Goal: Task Accomplishment & Management: Manage account settings

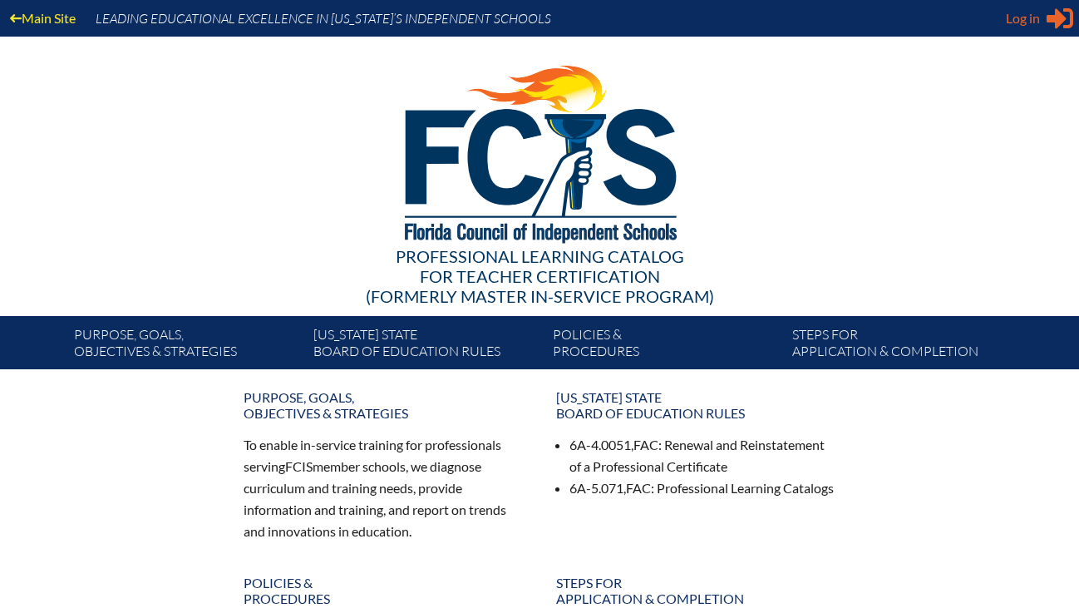
type input "[EMAIL_ADDRESS][DOMAIN_NAME]"
click at [1041, 20] on div "Log in Close Sign in or register" at bounding box center [1039, 18] width 67 height 27
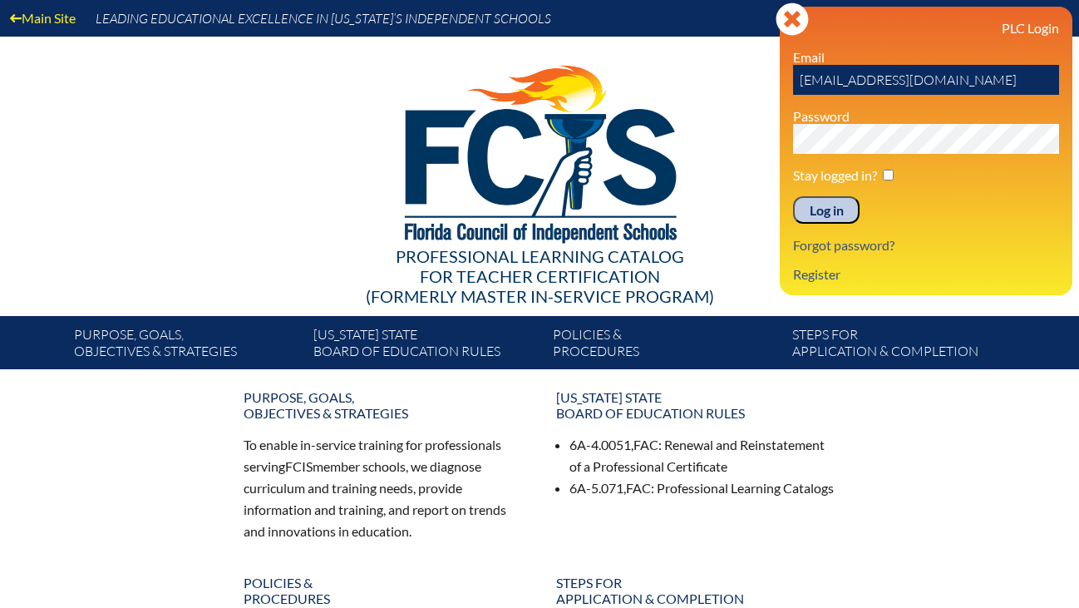
click at [821, 222] on input "Log in" at bounding box center [826, 210] width 67 height 28
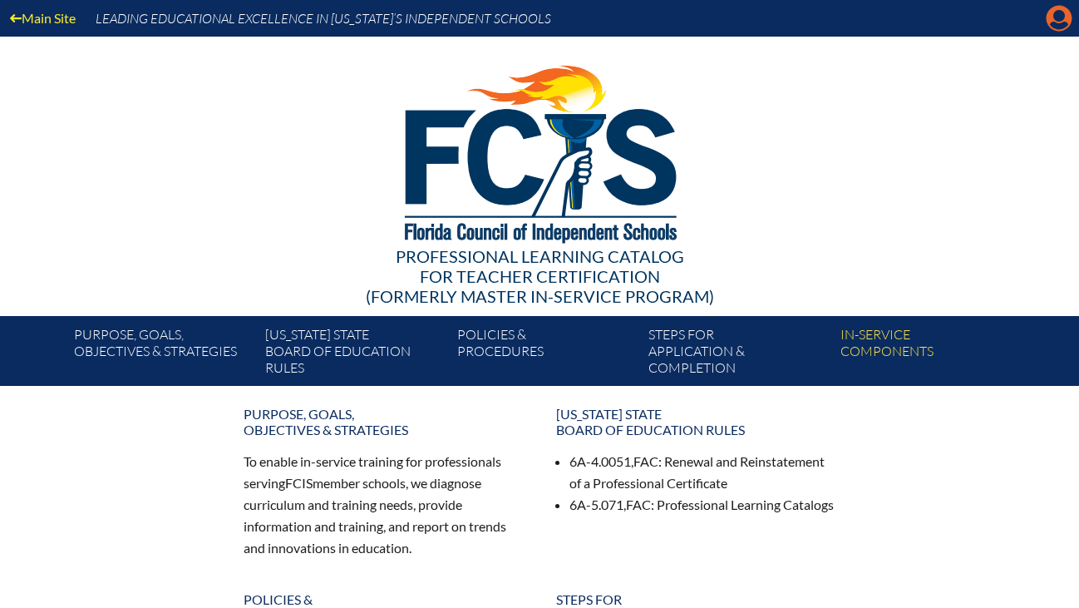
click at [1058, 23] on icon "Manage account" at bounding box center [1059, 18] width 27 height 27
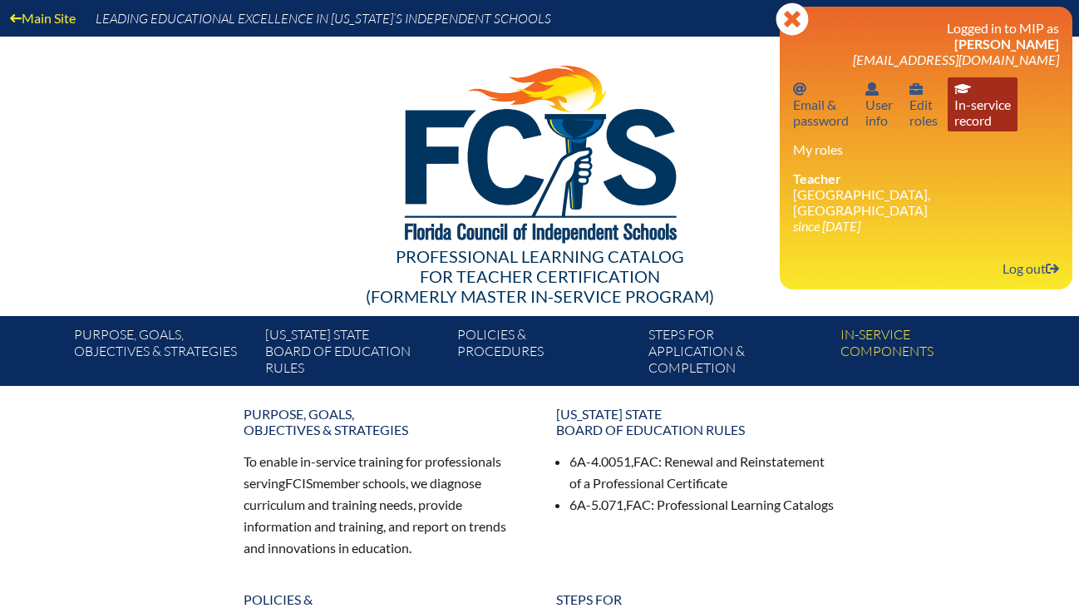
click at [977, 116] on link "In-service record In-service record" at bounding box center [983, 104] width 70 height 54
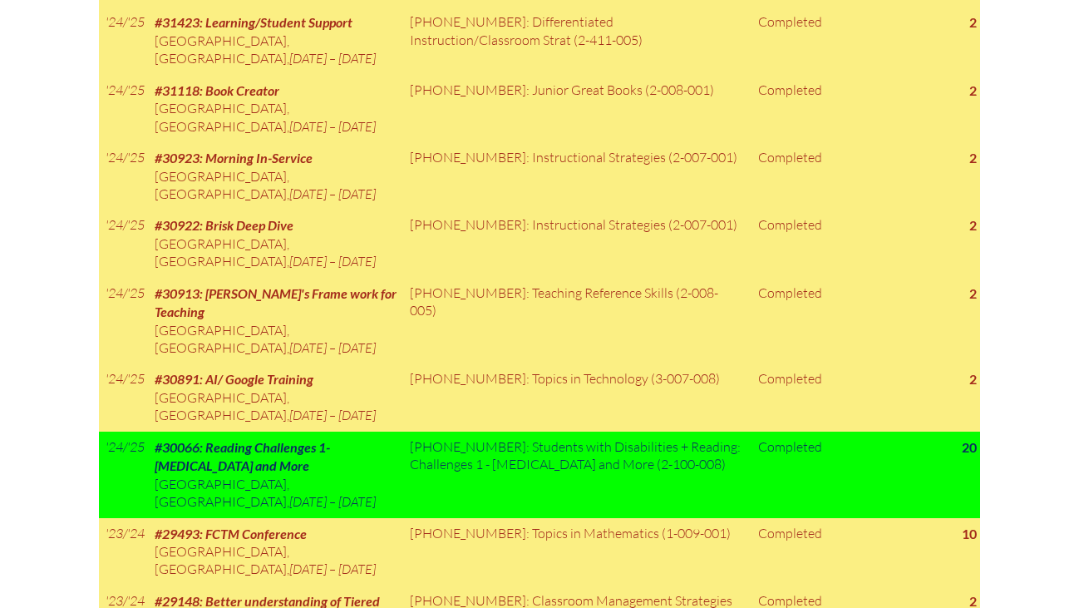
scroll to position [1563, 0]
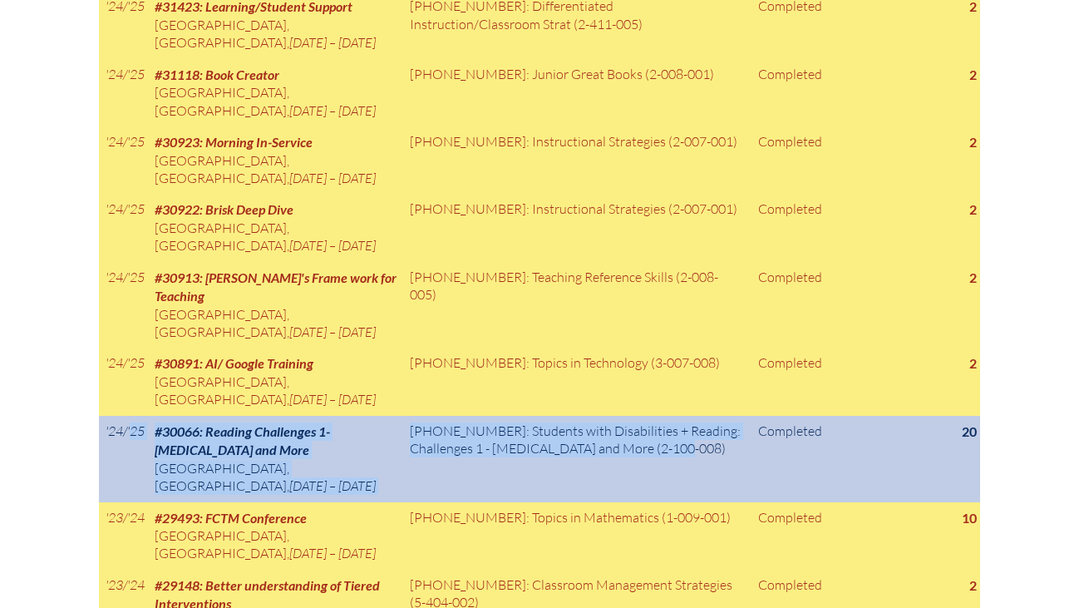
drag, startPoint x: 104, startPoint y: 380, endPoint x: 542, endPoint y: 414, distance: 439.5
click at [542, 416] on tr "'24/'25 #30066: Reading Challenges 1- [MEDICAL_DATA] and More [GEOGRAPHIC_DATA]…" at bounding box center [539, 459] width 881 height 86
copy tr "'24/'25 #30066: Reading Challenges 1- [MEDICAL_DATA] and More [GEOGRAPHIC_DATA]…"
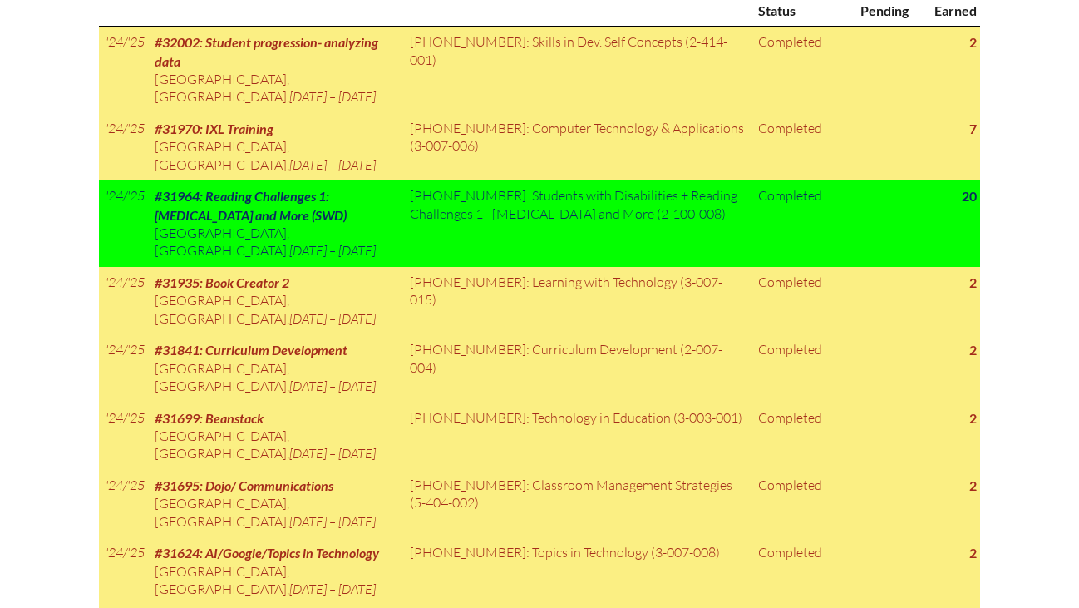
scroll to position [915, 0]
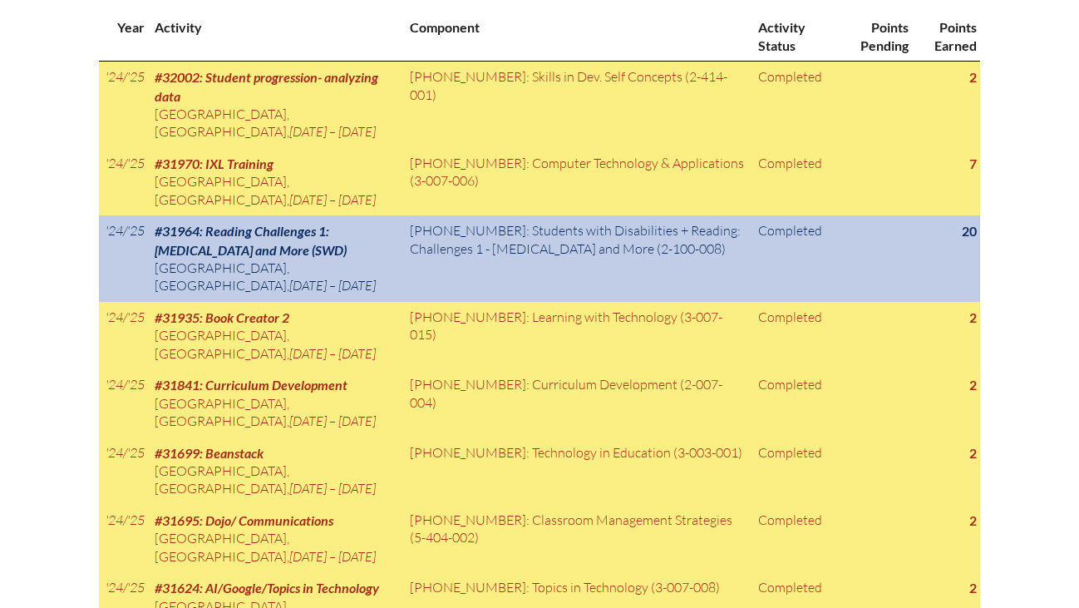
drag, startPoint x: 399, startPoint y: 258, endPoint x: 107, endPoint y: 207, distance: 296.2
click at [107, 215] on tr "'24/'25 #31964: Reading Challenges 1: [MEDICAL_DATA] and More (SWD) [GEOGRAPHIC…" at bounding box center [539, 258] width 881 height 86
copy tr "24/'25 #31964: Reading Challenges 1: [MEDICAL_DATA] and More (SWD) [GEOGRAPHIC_…"
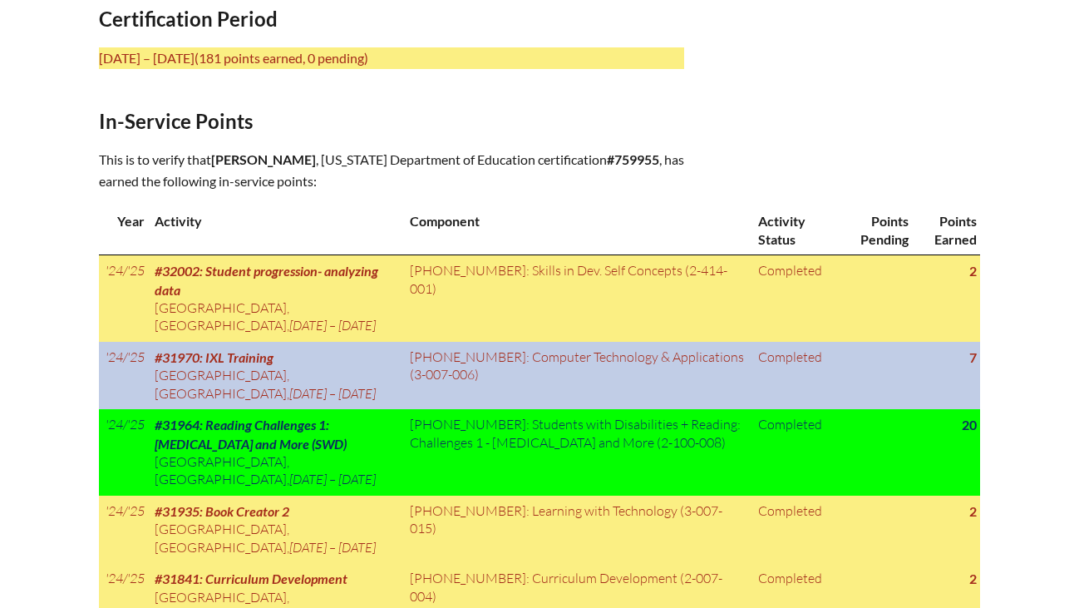
scroll to position [831, 0]
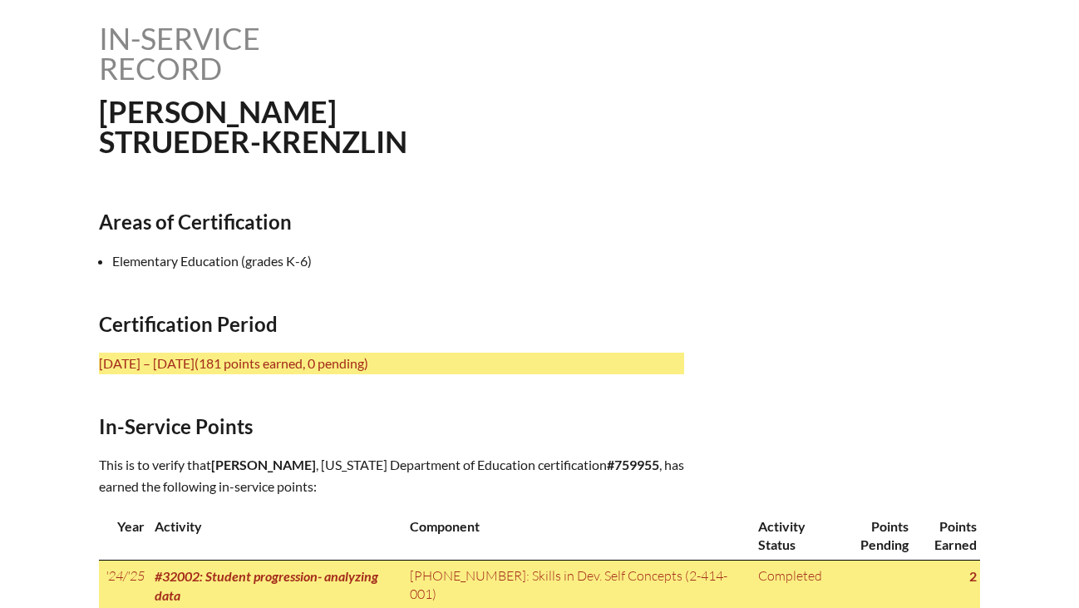
scroll to position [397, 0]
